Goal: Task Accomplishment & Management: Use online tool/utility

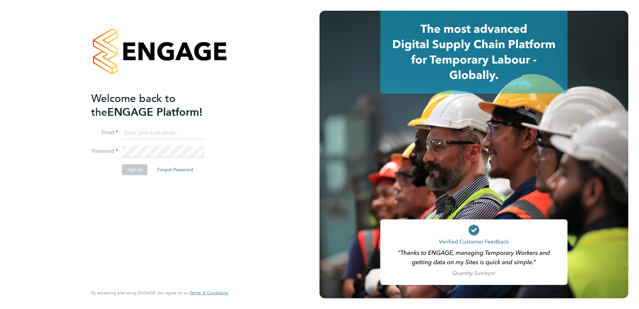
type input "[PERSON_NAME][EMAIL_ADDRESS][PERSON_NAME][DOMAIN_NAME]"
click at [131, 168] on button "Sign In" at bounding box center [134, 169] width 25 height 11
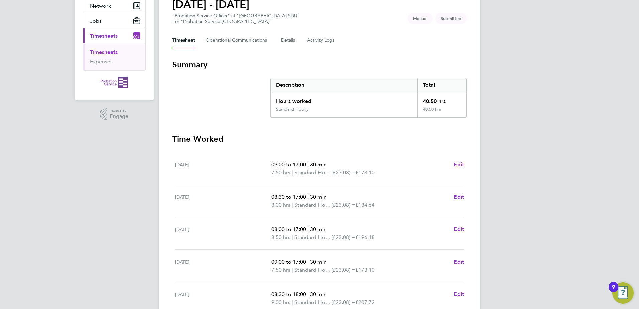
scroll to position [179, 0]
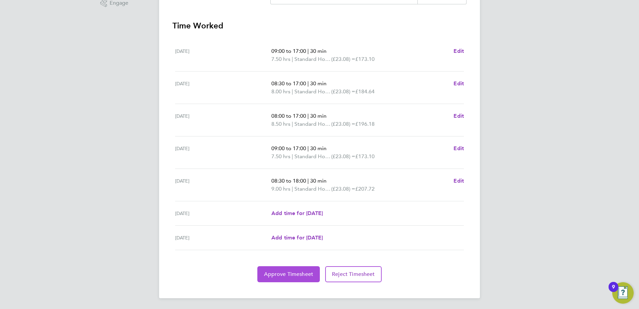
click at [278, 273] on span "Approve Timesheet" at bounding box center [288, 274] width 49 height 7
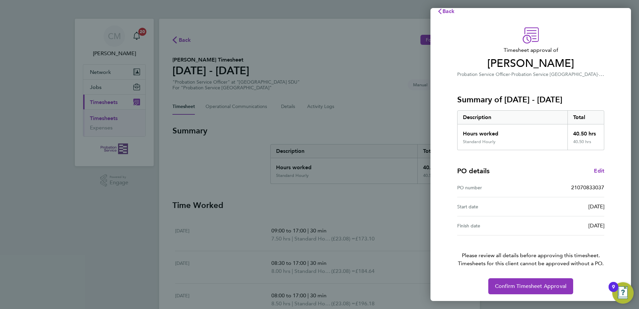
scroll to position [11, 0]
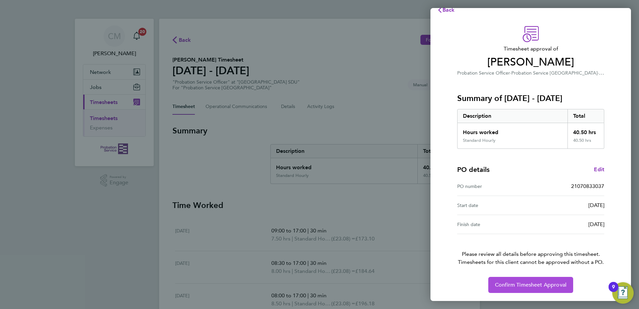
click at [536, 281] on button "Confirm Timesheet Approval" at bounding box center [530, 285] width 85 height 16
